Goal: Information Seeking & Learning: Learn about a topic

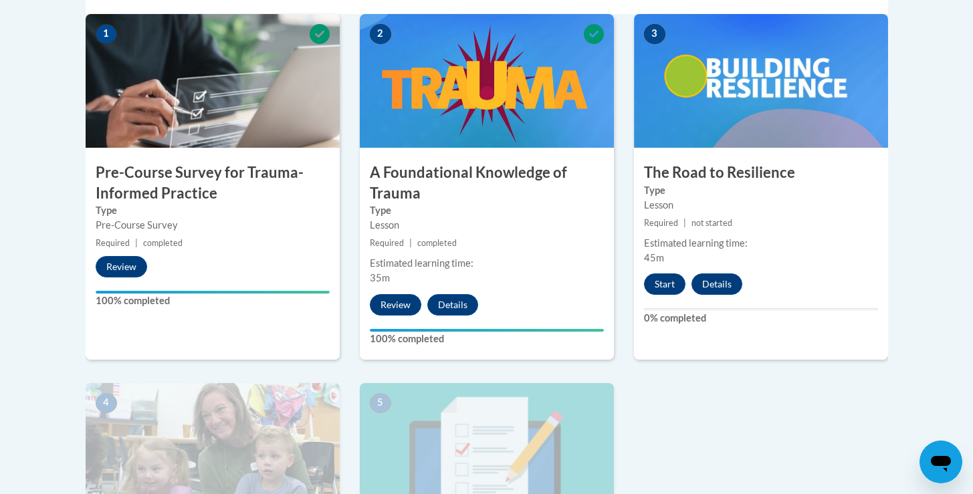
scroll to position [455, 0]
